Goal: Information Seeking & Learning: Learn about a topic

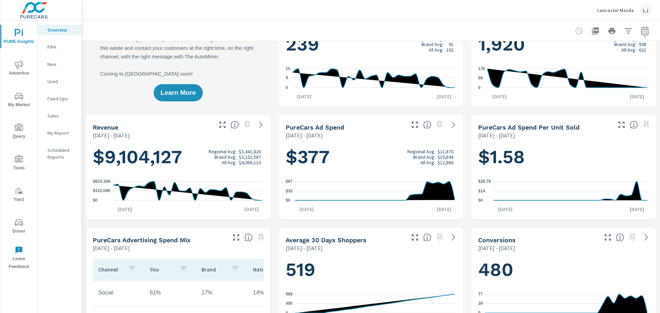
scroll to position [69, 0]
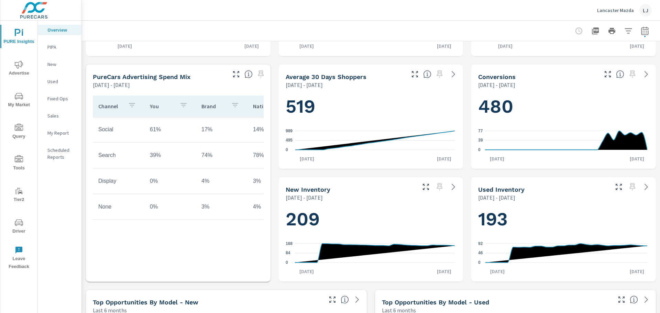
scroll to position [240, 0]
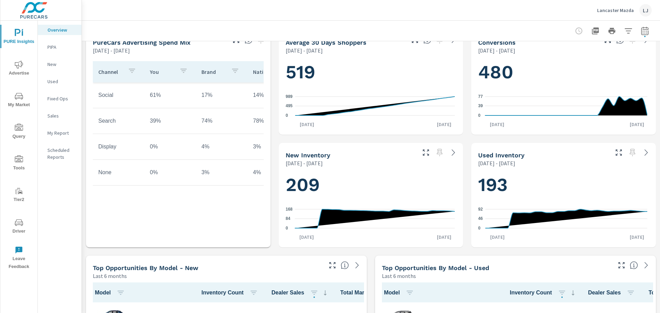
click at [21, 223] on icon "nav menu" at bounding box center [19, 222] width 8 height 8
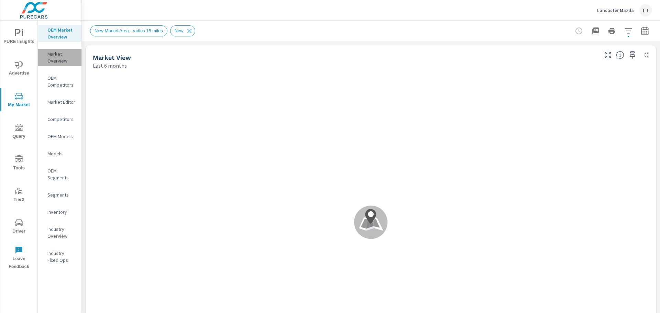
click at [55, 56] on p "Market Overview" at bounding box center [61, 57] width 29 height 14
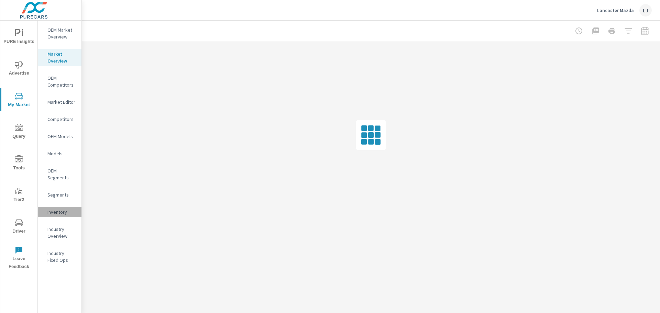
click at [58, 215] on p "Inventory" at bounding box center [61, 212] width 29 height 7
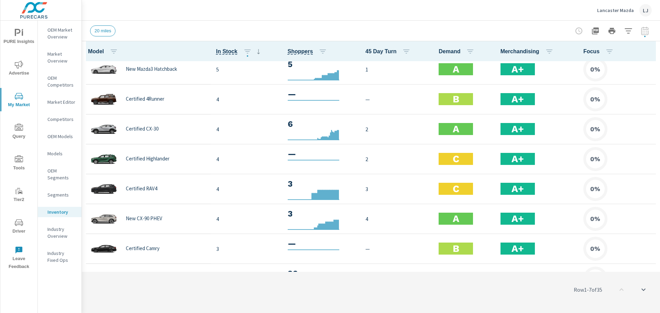
scroll to position [413, 0]
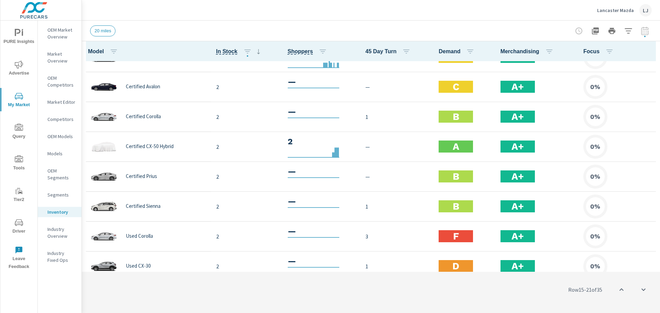
scroll to position [550, 0]
